Goal: Find specific page/section: Find specific page/section

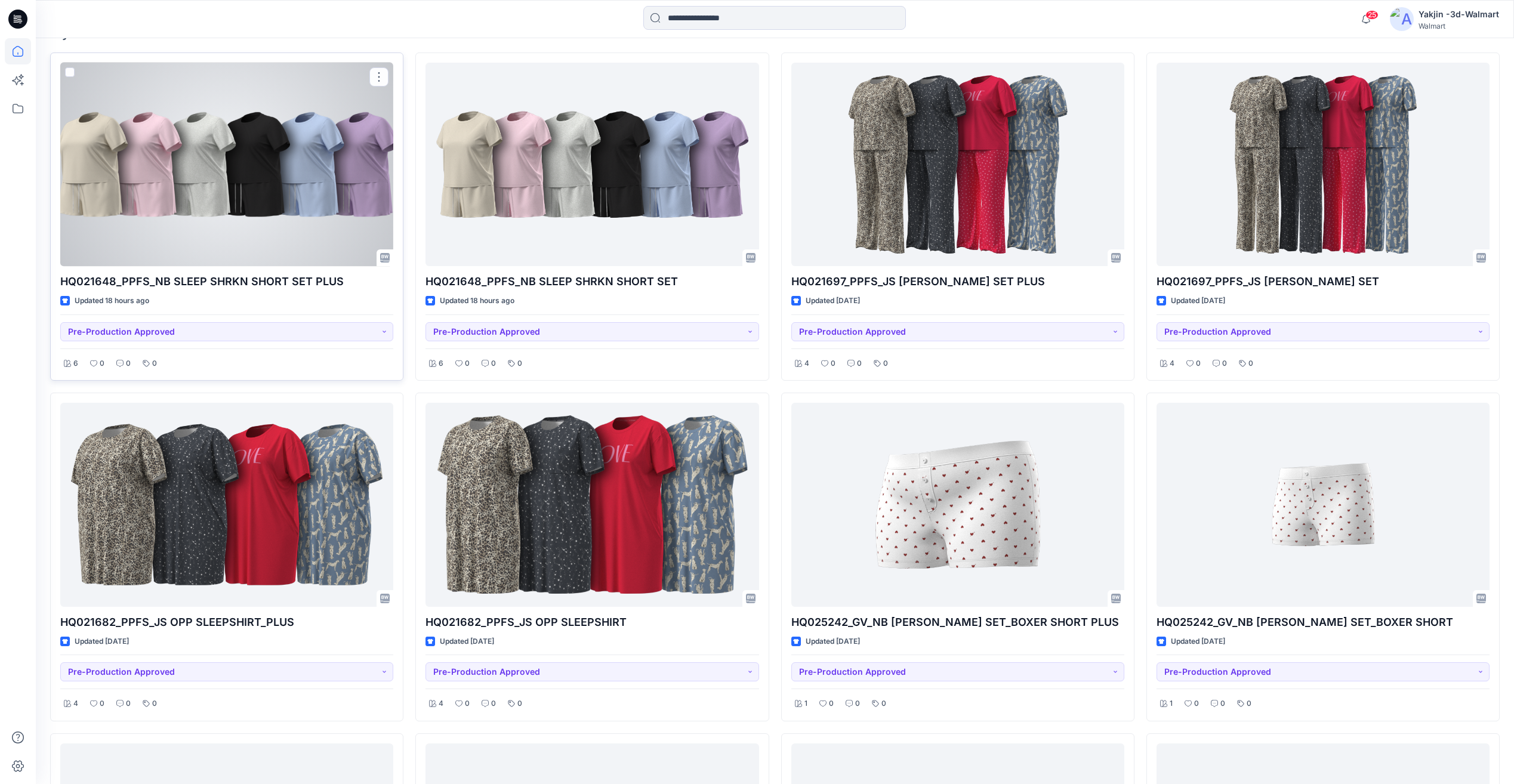
scroll to position [398, 0]
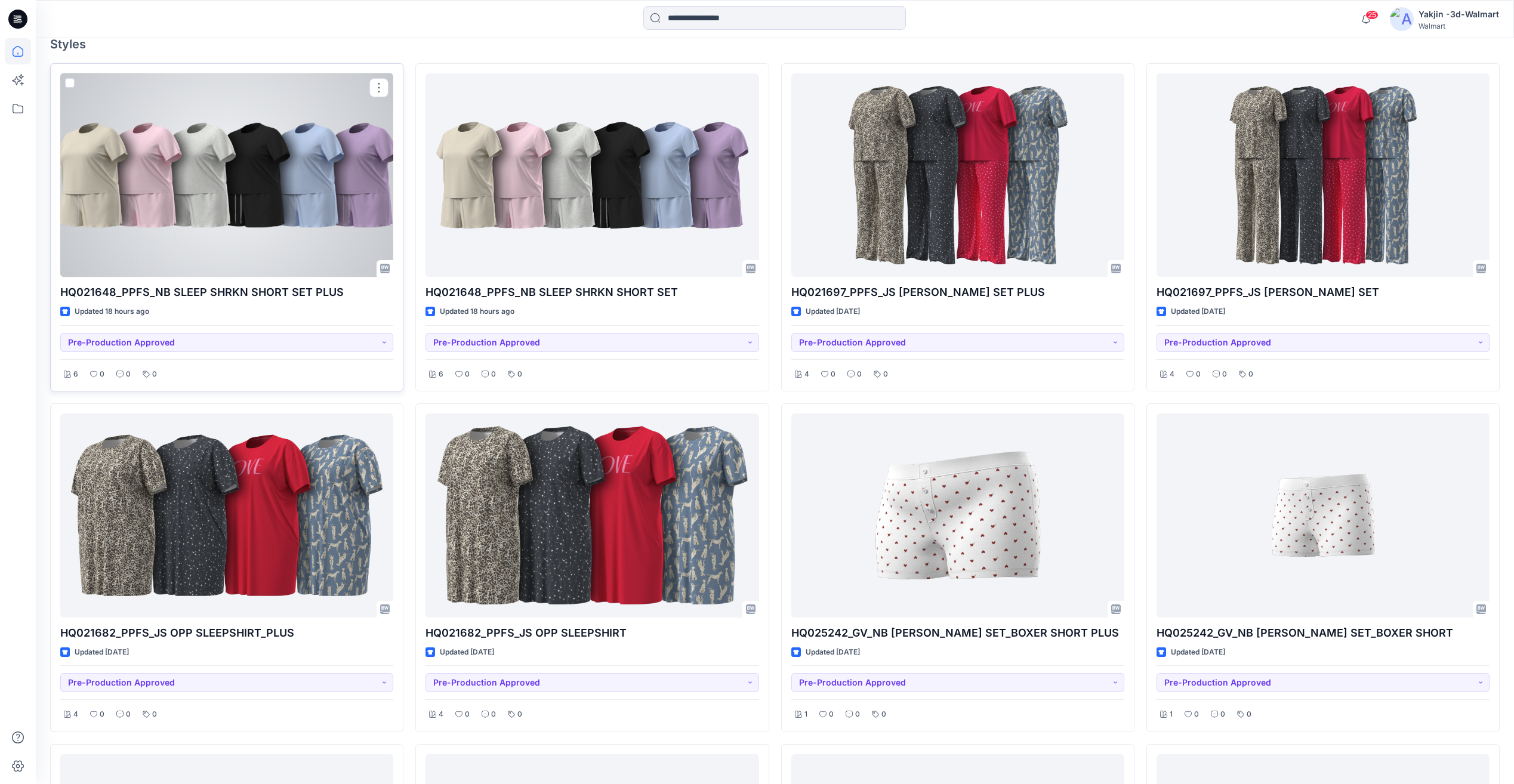
click at [310, 177] on div at bounding box center [226, 175] width 333 height 204
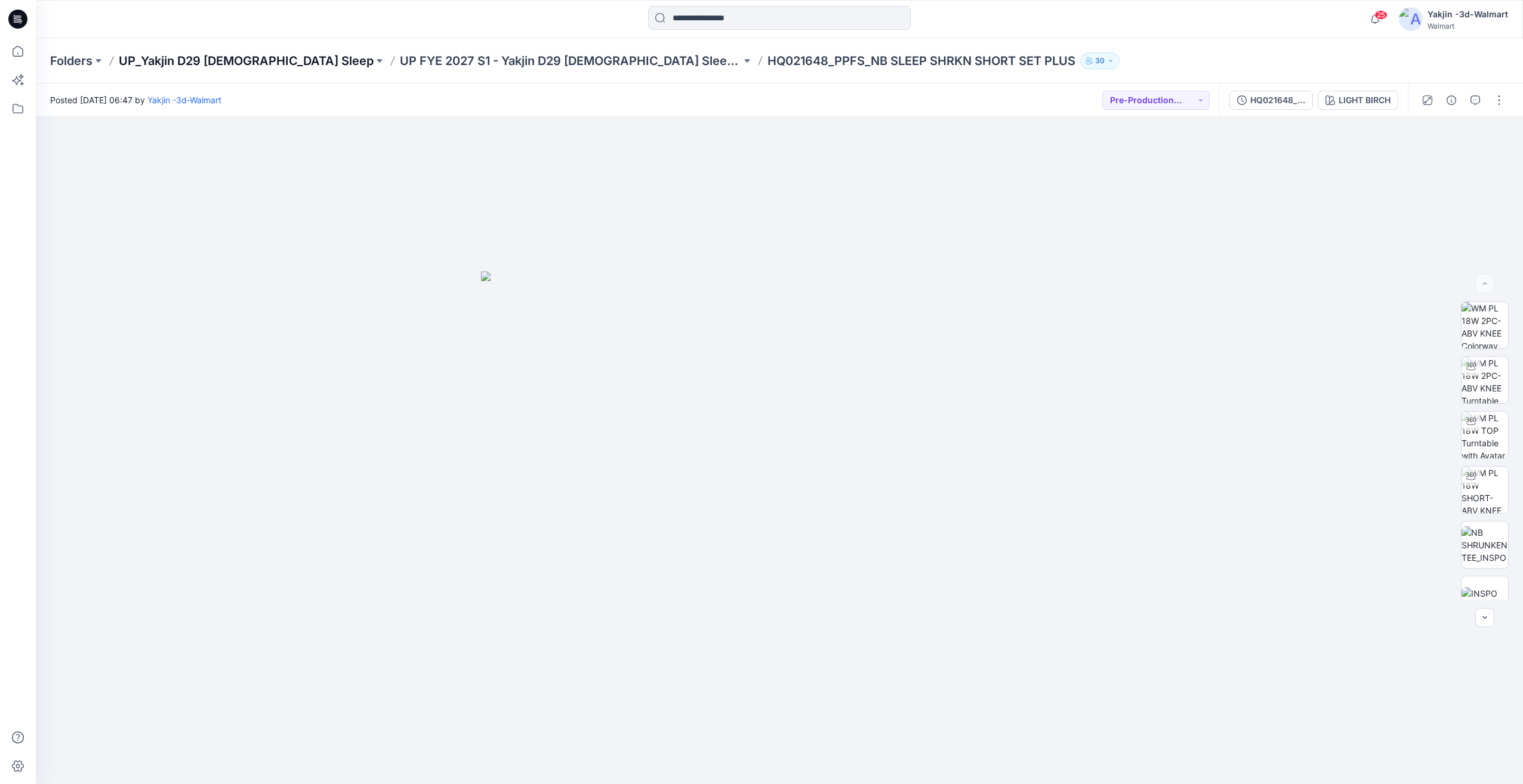
click at [254, 63] on p "UP_Yakjin D29 [DEMOGRAPHIC_DATA] Sleep" at bounding box center [246, 61] width 255 height 17
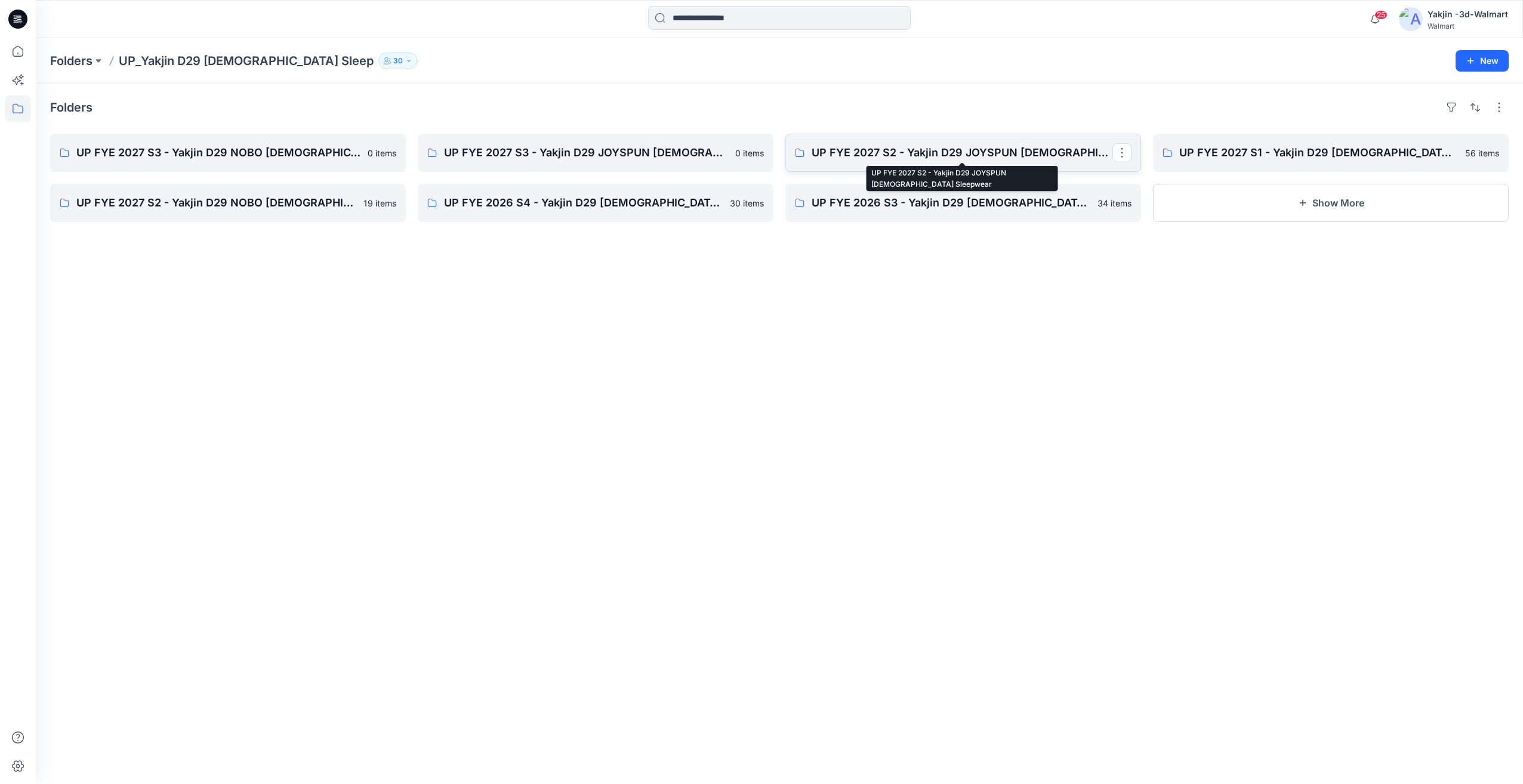
click at [955, 154] on p "UP FYE 2027 S2 - Yakjin D29 JOYSPUN [DEMOGRAPHIC_DATA] Sleepwear" at bounding box center [962, 153] width 301 height 17
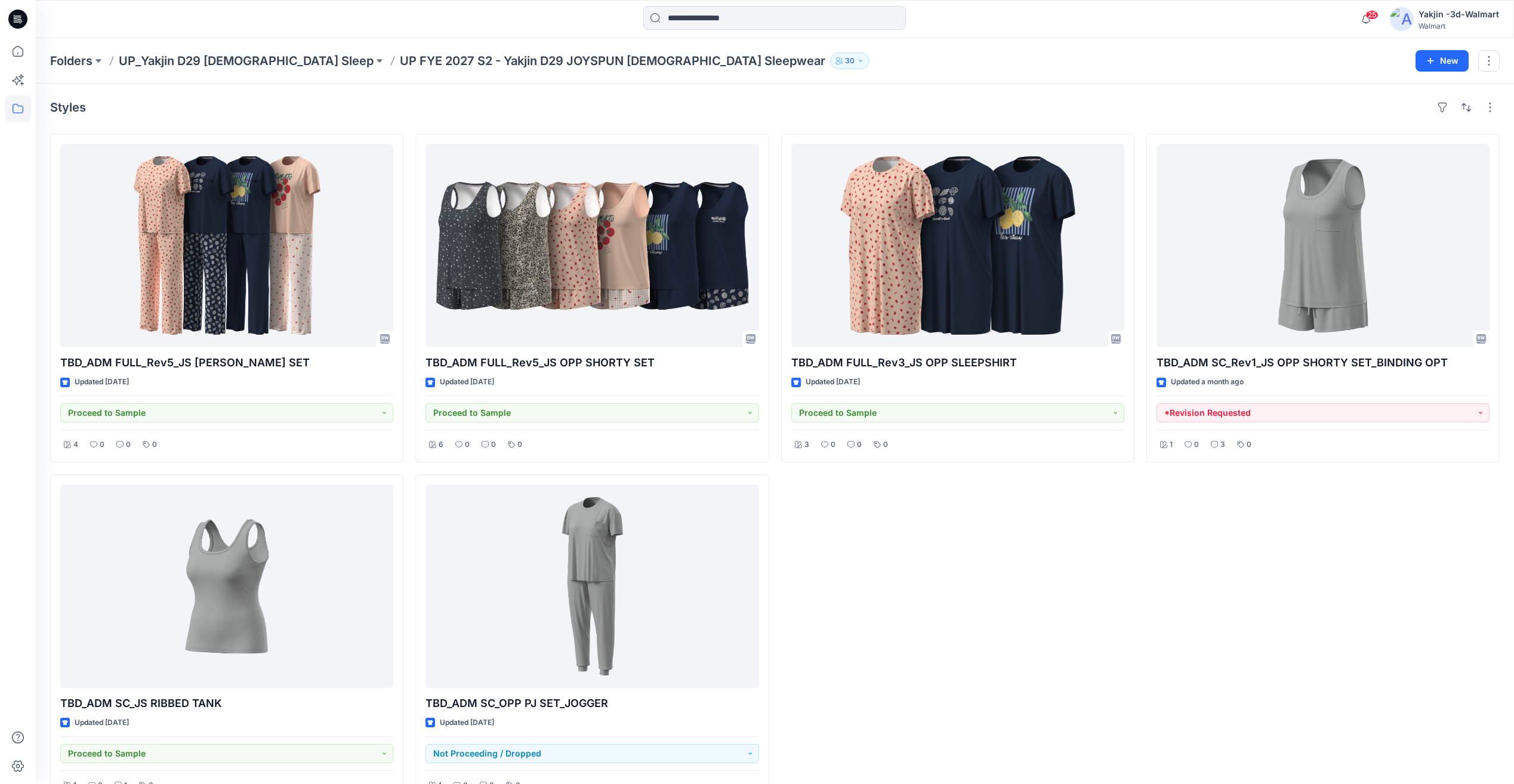
click at [235, 60] on p "UP_Yakjin D29 [DEMOGRAPHIC_DATA] Sleep" at bounding box center [246, 61] width 255 height 17
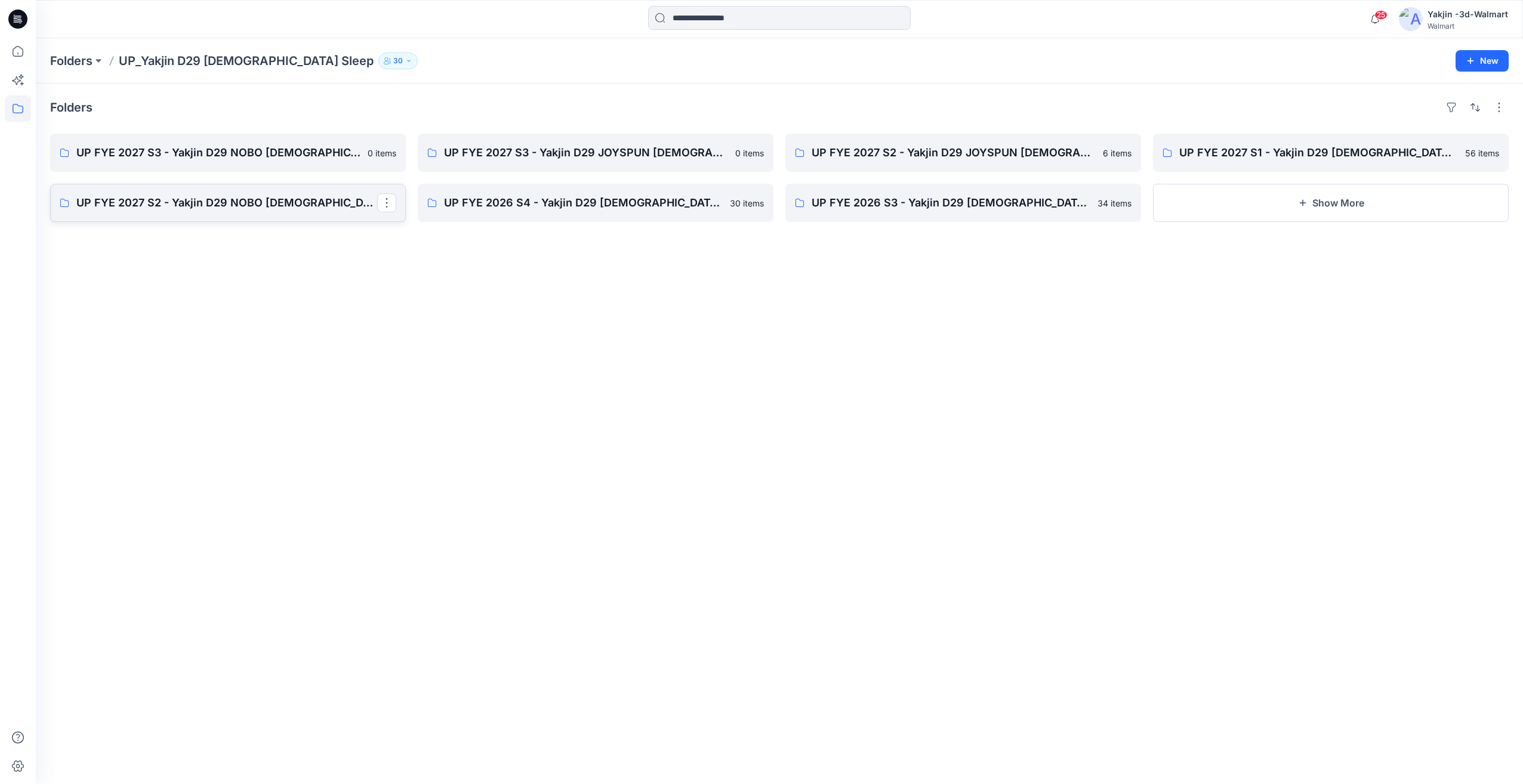
click at [316, 197] on p "UP FYE 2027 S2 - Yakjin D29 NOBO [DEMOGRAPHIC_DATA] Sleepwear" at bounding box center [226, 203] width 301 height 17
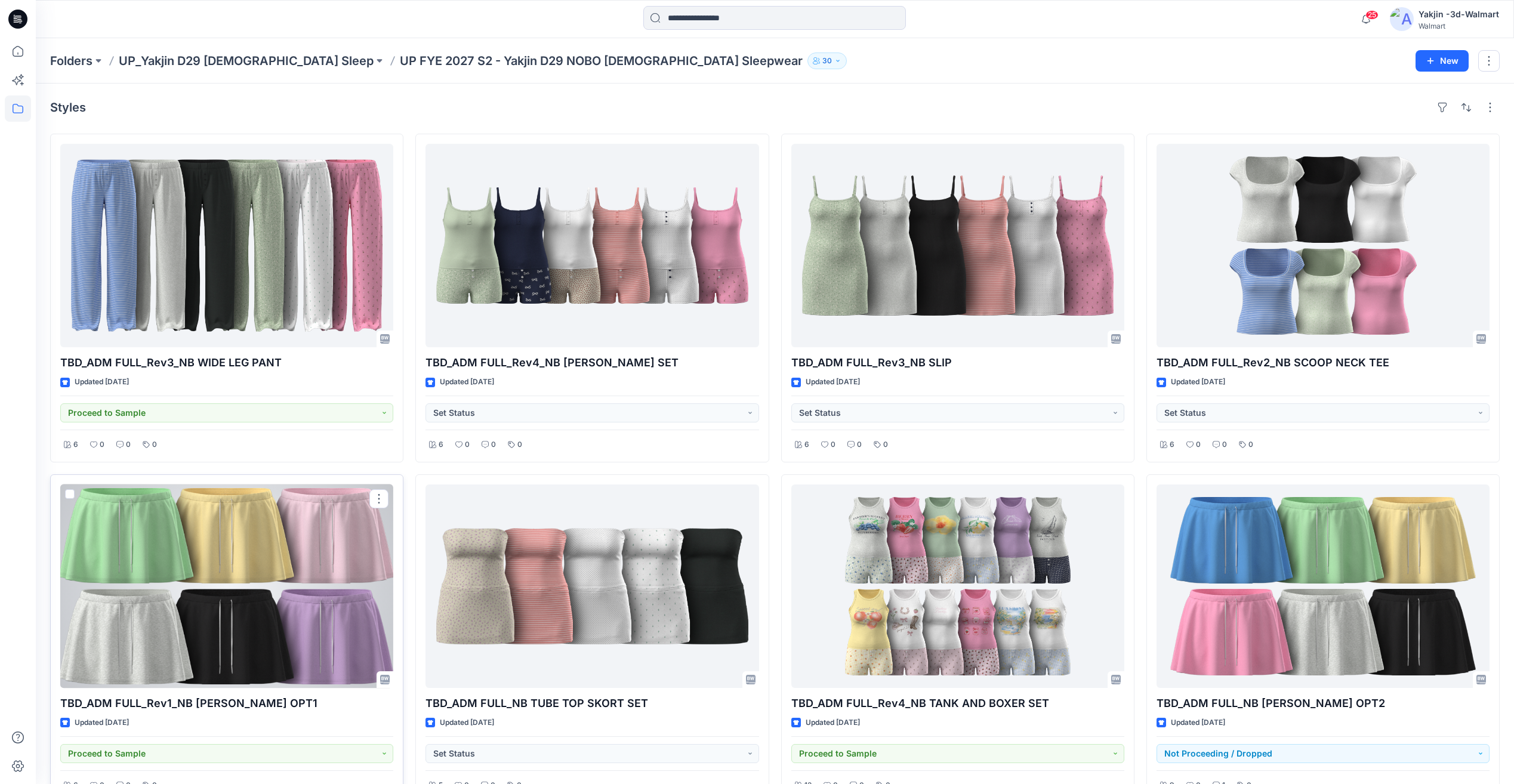
click at [302, 623] on div at bounding box center [226, 586] width 333 height 204
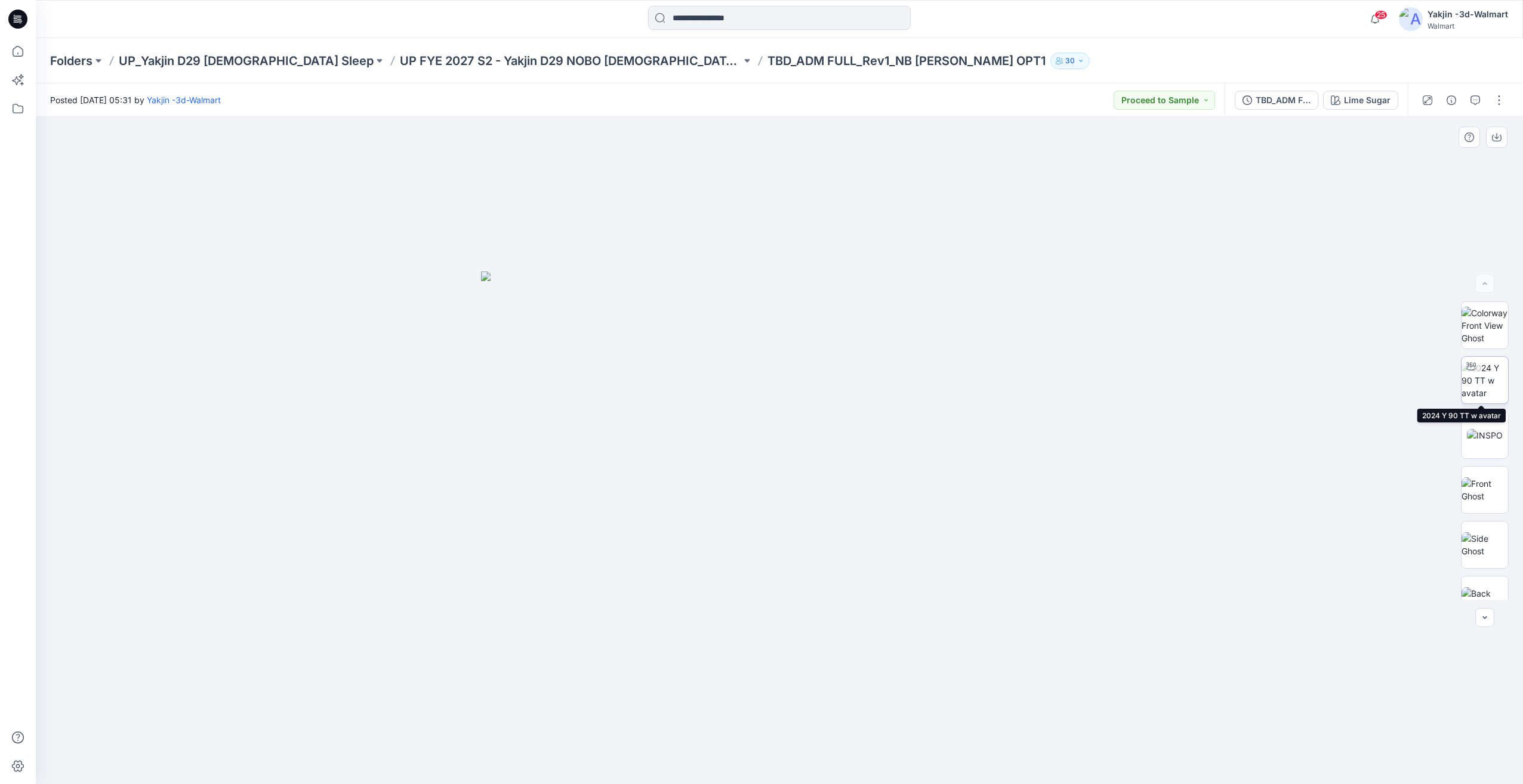
click at [1494, 379] on img at bounding box center [1484, 380] width 46 height 37
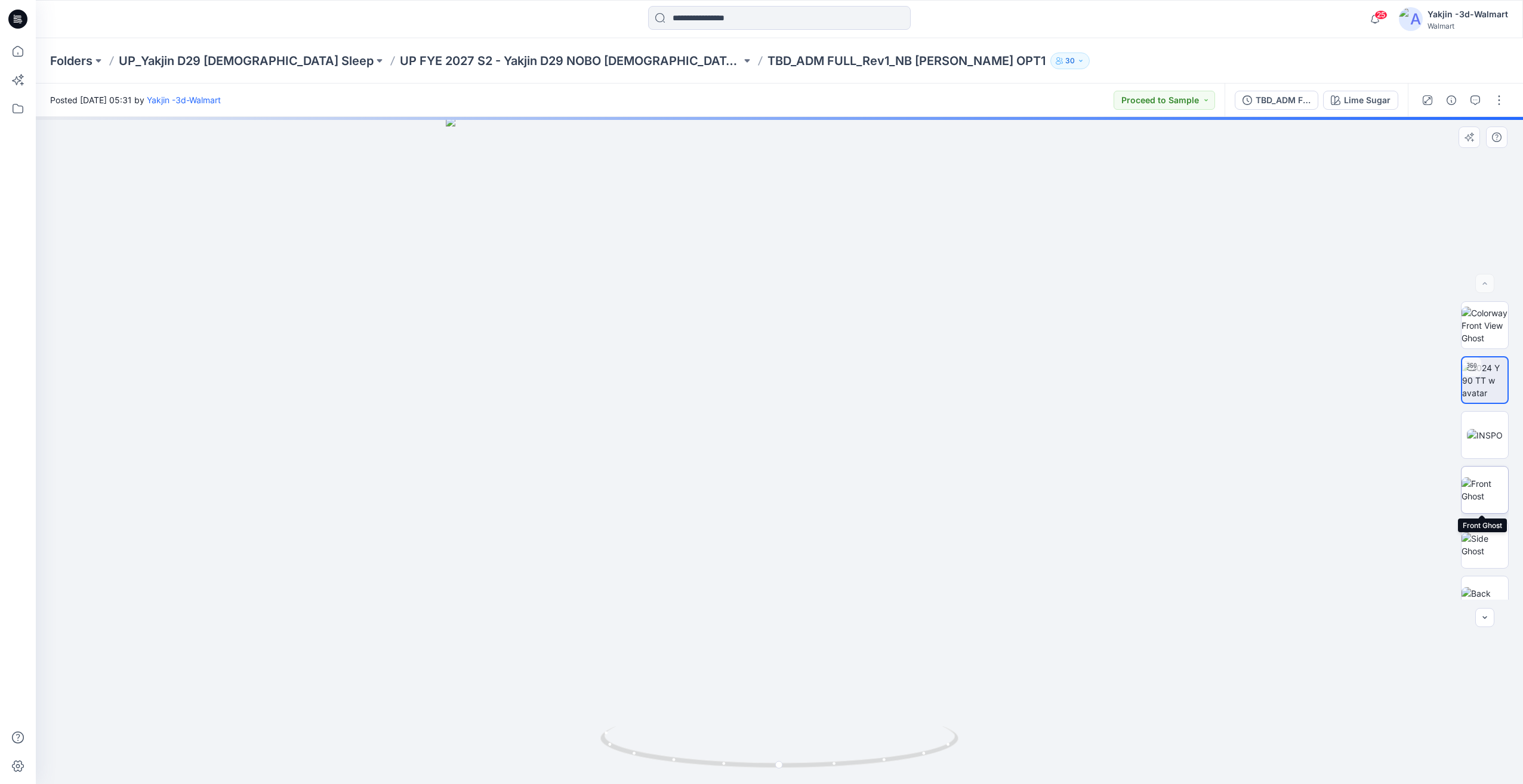
click at [1497, 502] on img at bounding box center [1484, 490] width 46 height 25
